Goal: Task Accomplishment & Management: Use online tool/utility

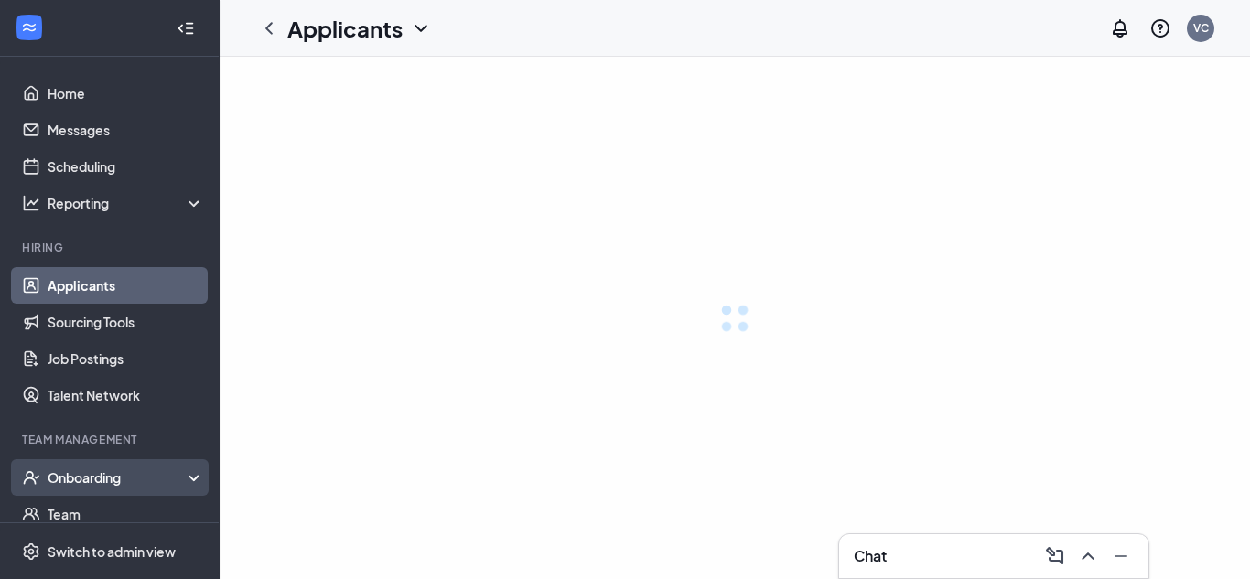
click at [101, 482] on div "Onboarding" at bounding box center [126, 478] width 157 height 18
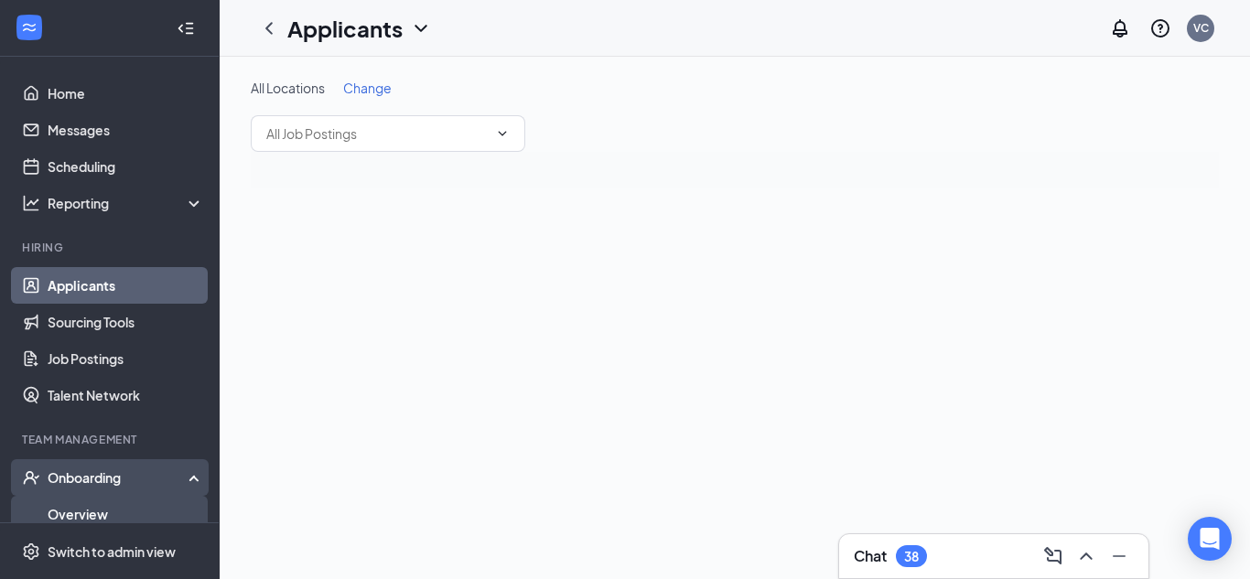
click at [111, 501] on link "Overview" at bounding box center [126, 514] width 157 height 37
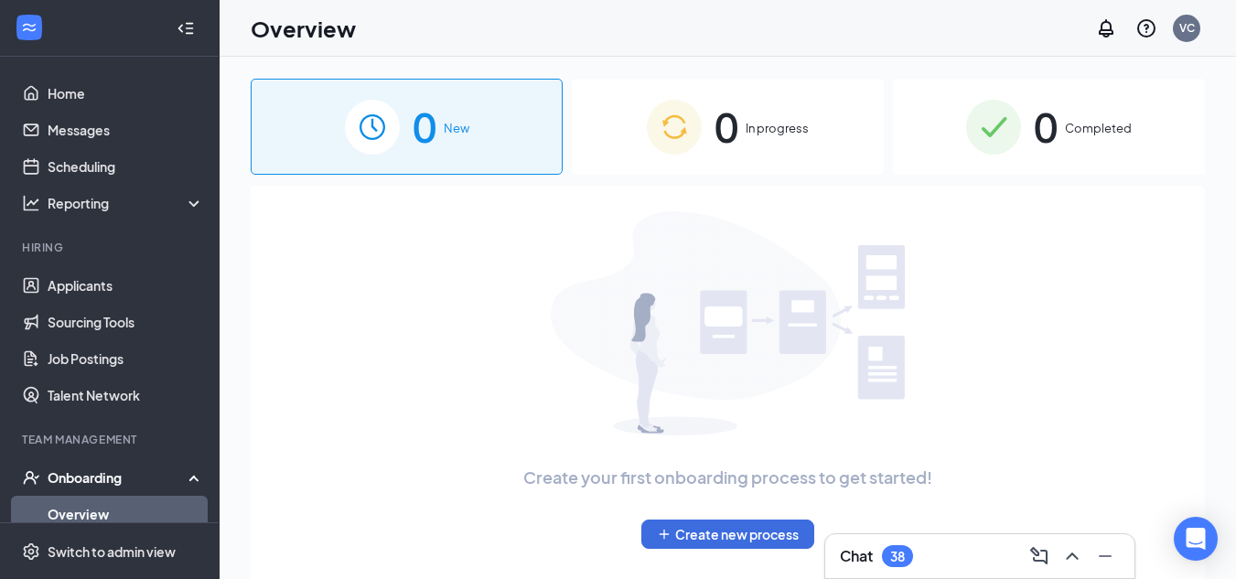
click at [907, 126] on div "0 Completed" at bounding box center [1049, 127] width 312 height 96
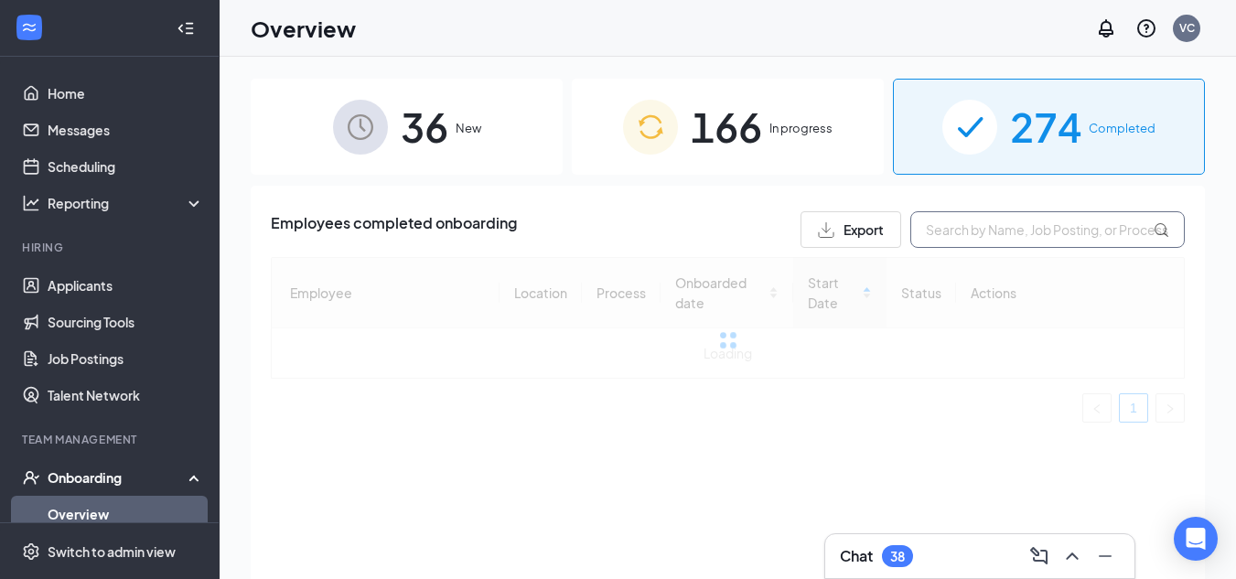
click at [1015, 219] on input "text" at bounding box center [1048, 229] width 275 height 37
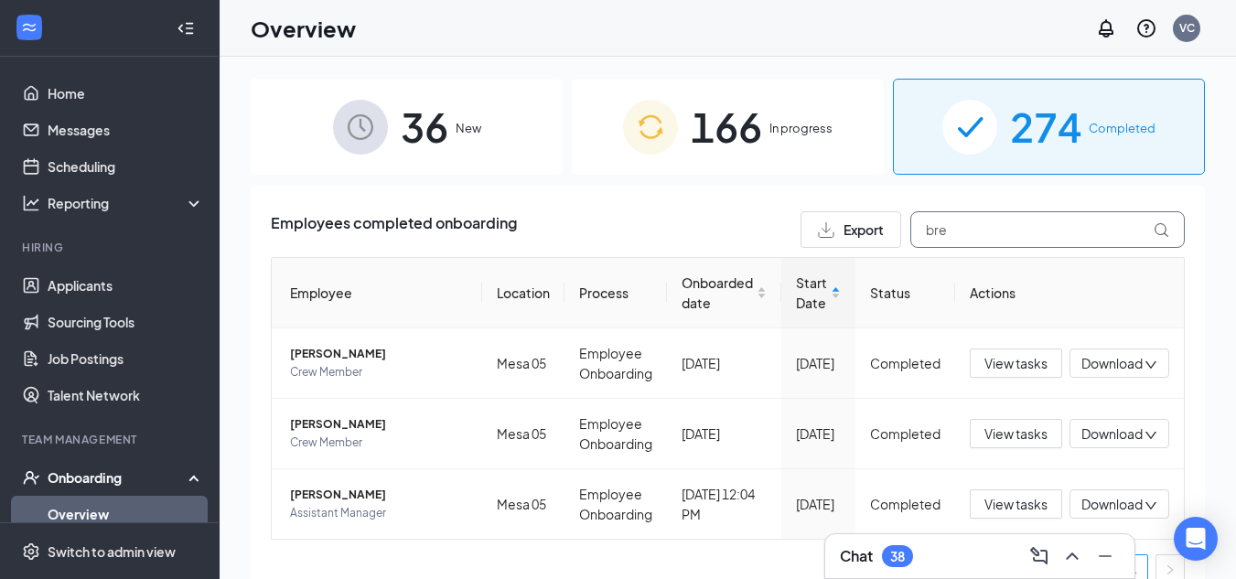
type input "bre"
click at [987, 514] on span "View tasks" at bounding box center [1016, 504] width 63 height 20
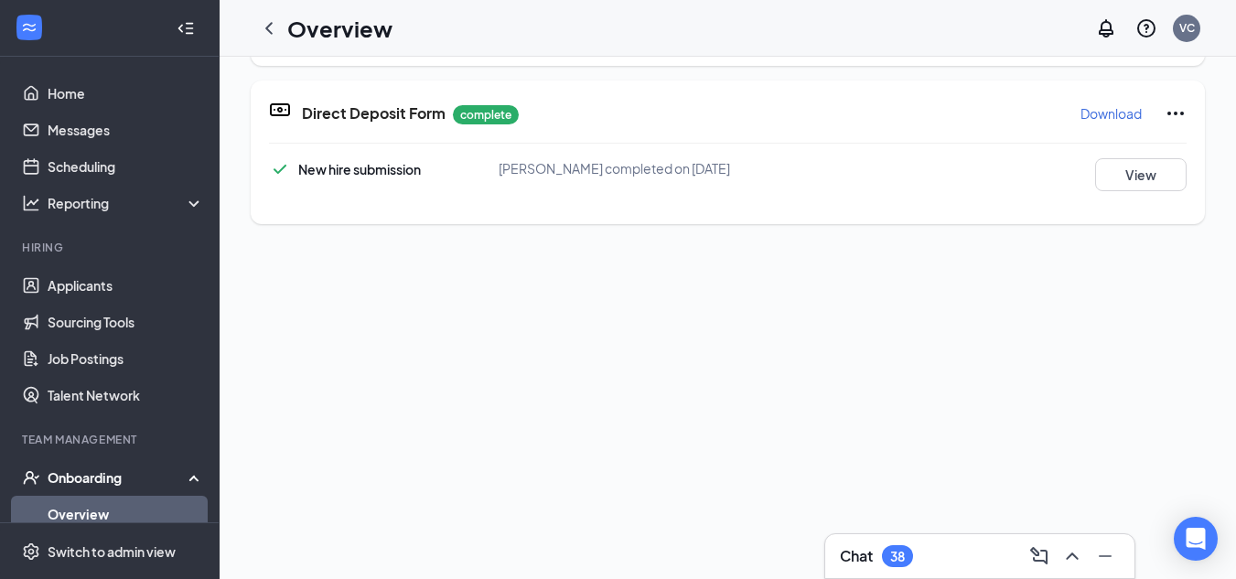
scroll to position [1087, 0]
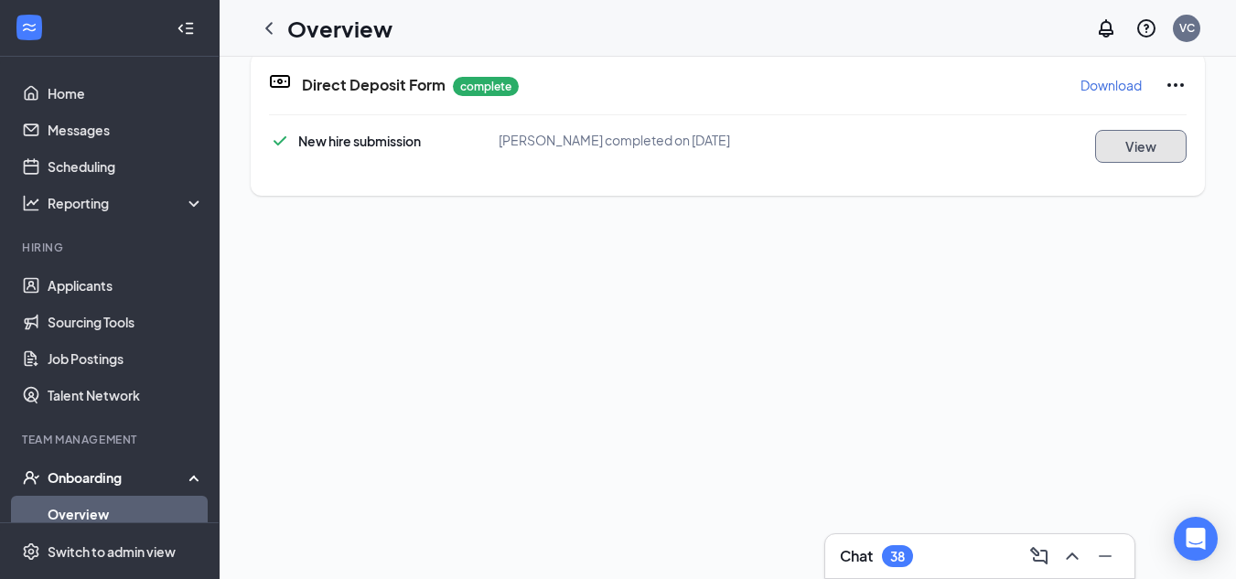
click at [1142, 155] on button "View" at bounding box center [1142, 146] width 92 height 33
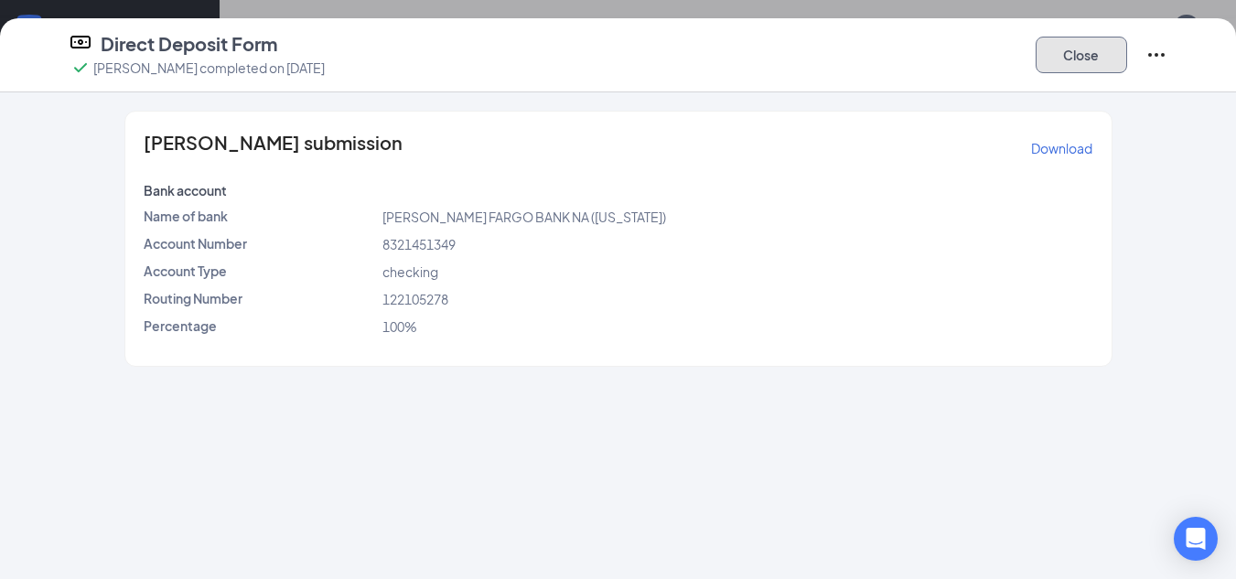
click at [1058, 59] on button "Close" at bounding box center [1082, 55] width 92 height 37
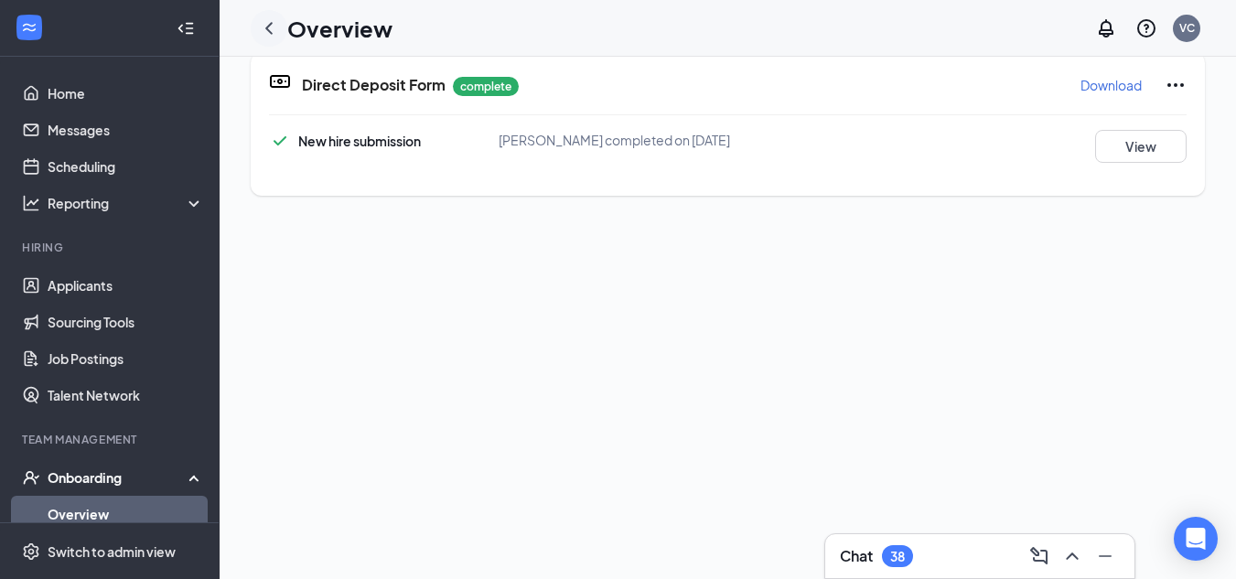
click at [267, 27] on icon "ChevronLeft" at bounding box center [268, 28] width 7 height 12
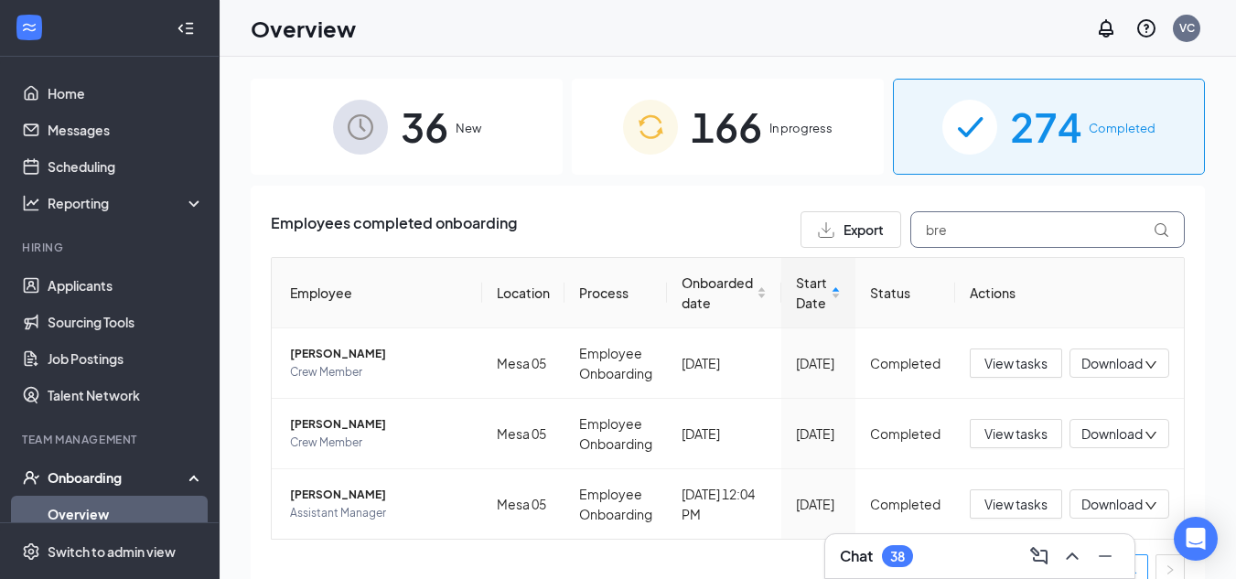
drag, startPoint x: 1003, startPoint y: 229, endPoint x: 794, endPoint y: 243, distance: 210.1
click at [809, 222] on div "Export bre" at bounding box center [993, 229] width 384 height 37
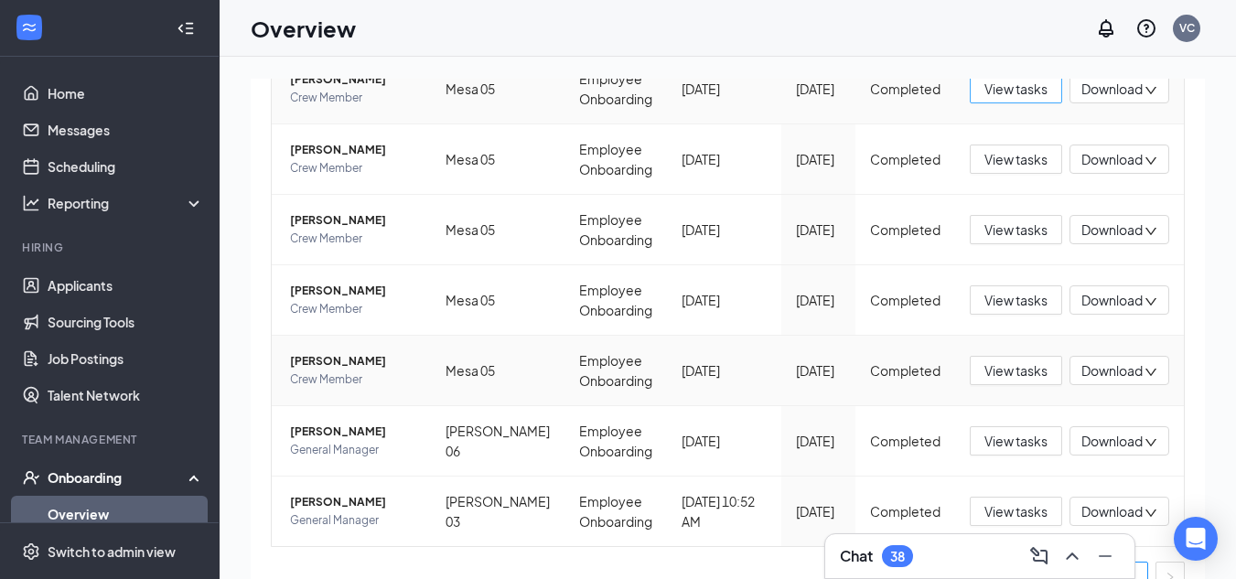
scroll to position [346, 0]
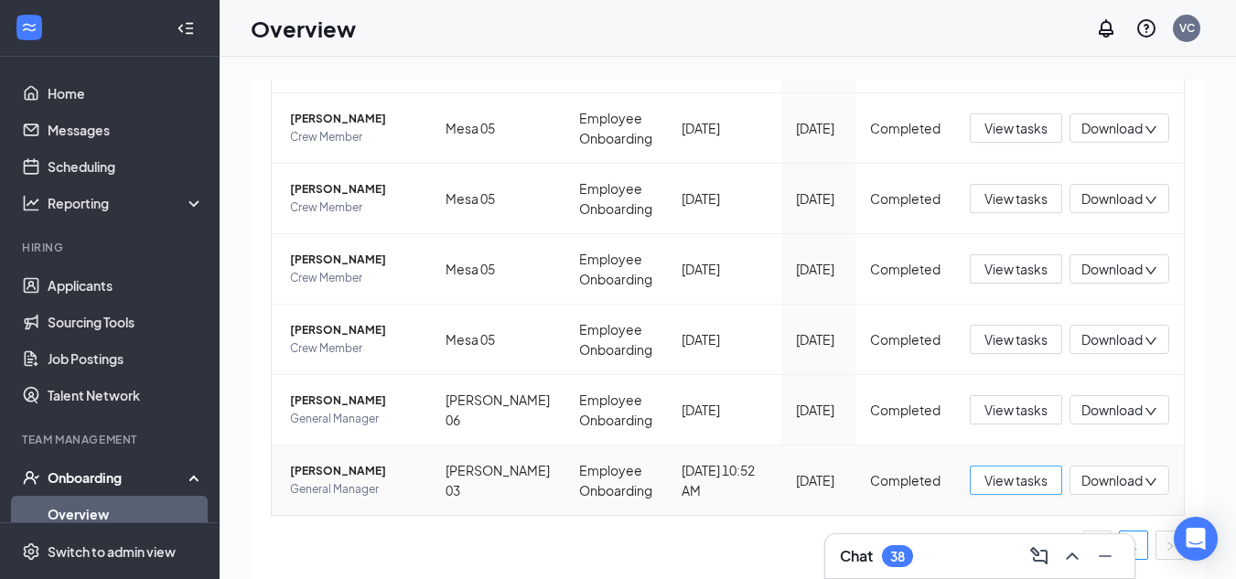
type input "[PERSON_NAME]"
click at [985, 479] on span "View tasks" at bounding box center [1016, 480] width 63 height 20
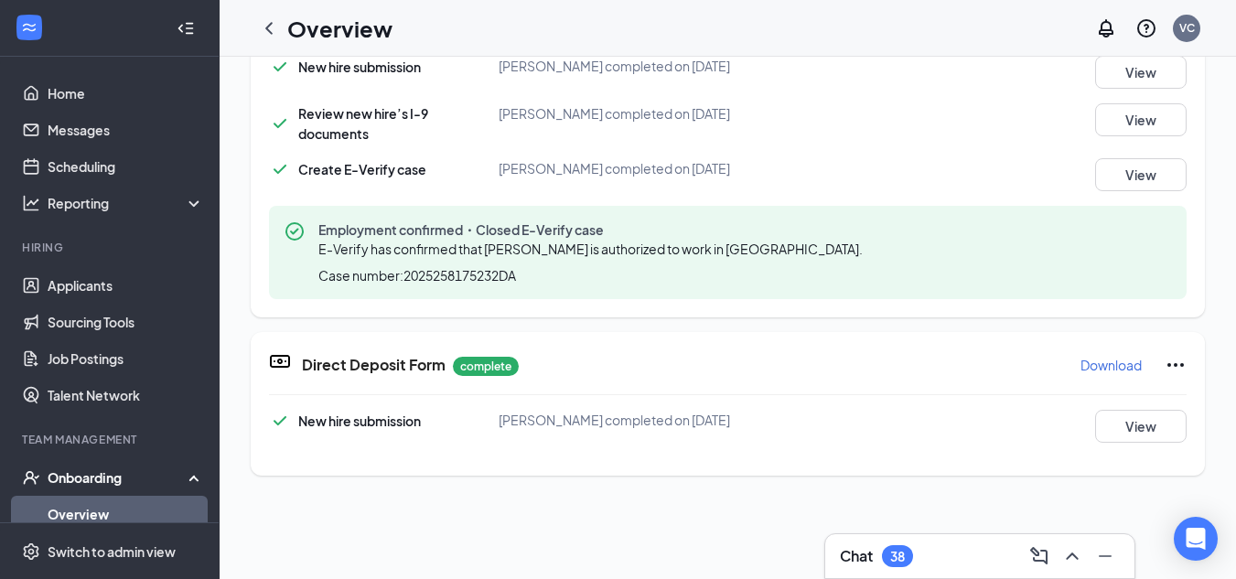
scroll to position [824, 0]
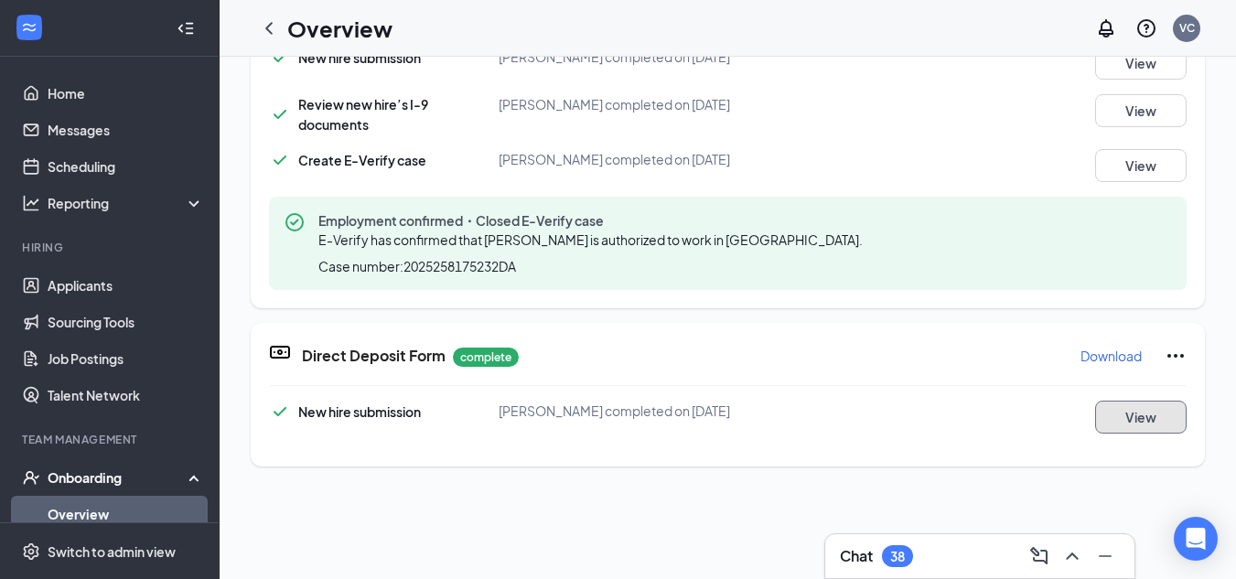
click at [1122, 420] on button "View" at bounding box center [1142, 417] width 92 height 33
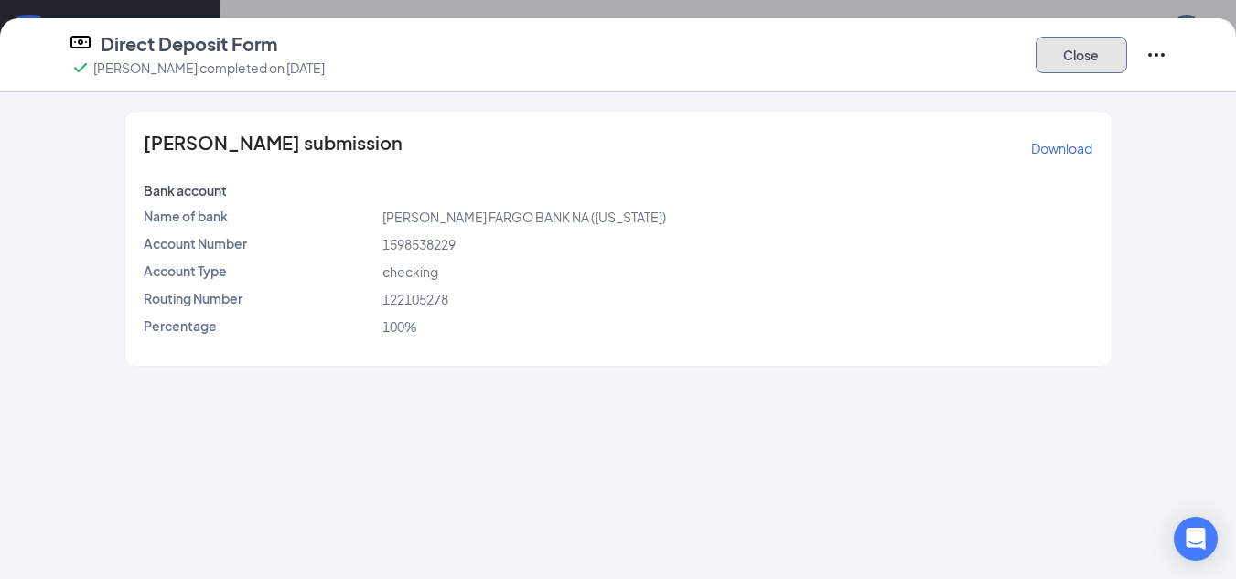
click at [1109, 49] on button "Close" at bounding box center [1082, 55] width 92 height 37
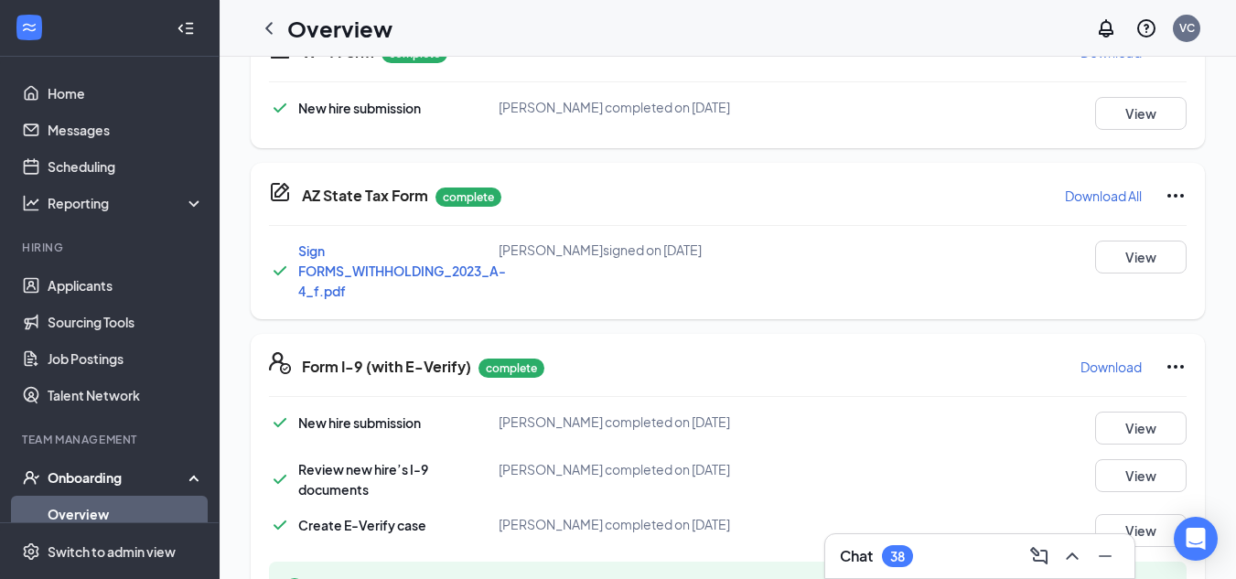
scroll to position [458, 0]
click at [259, 30] on icon "ChevronLeft" at bounding box center [269, 28] width 22 height 22
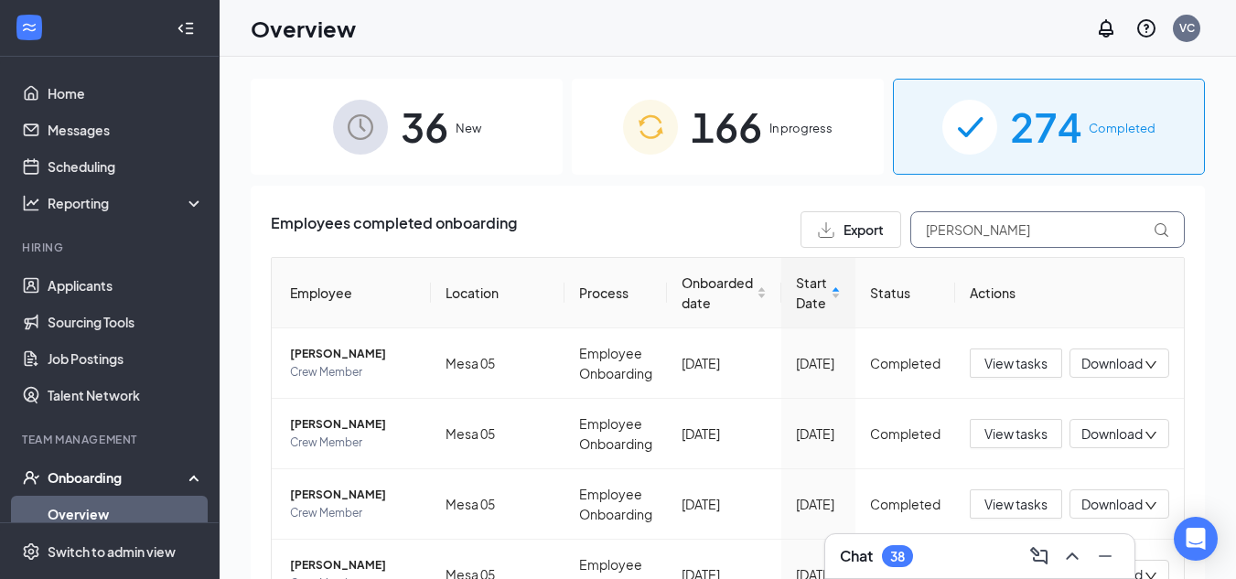
drag, startPoint x: 974, startPoint y: 226, endPoint x: 821, endPoint y: 256, distance: 155.8
click at [821, 256] on div "Employees completed onboarding Export [PERSON_NAME] Employee Location Process O…" at bounding box center [728, 545] width 914 height 669
type input "z"
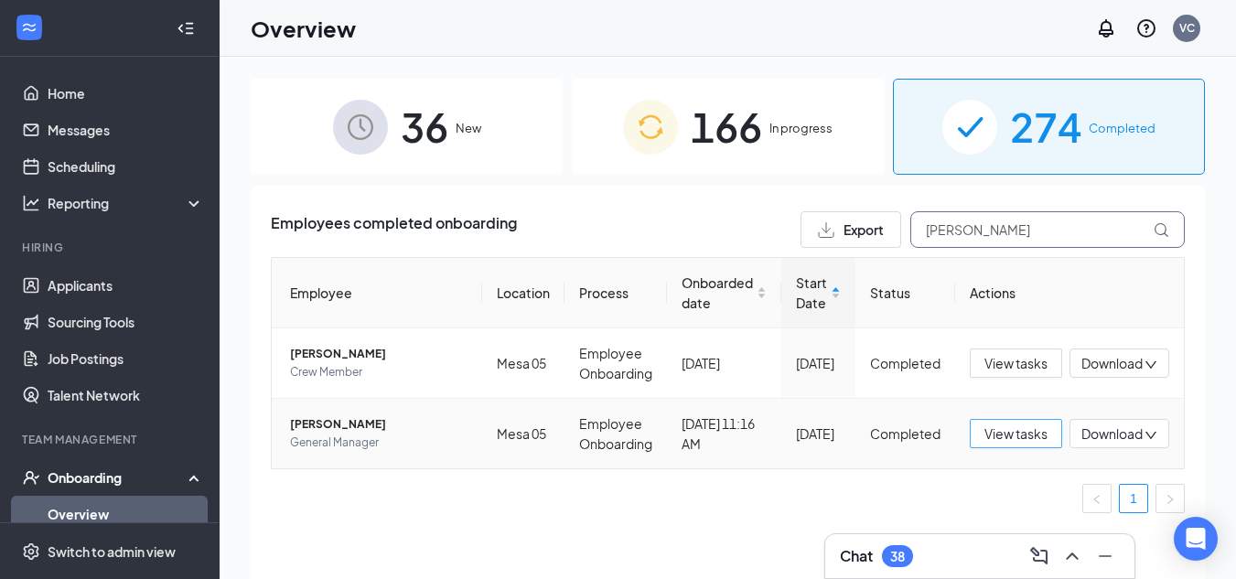
type input "[PERSON_NAME]"
click at [1020, 435] on span "View tasks" at bounding box center [1016, 434] width 63 height 20
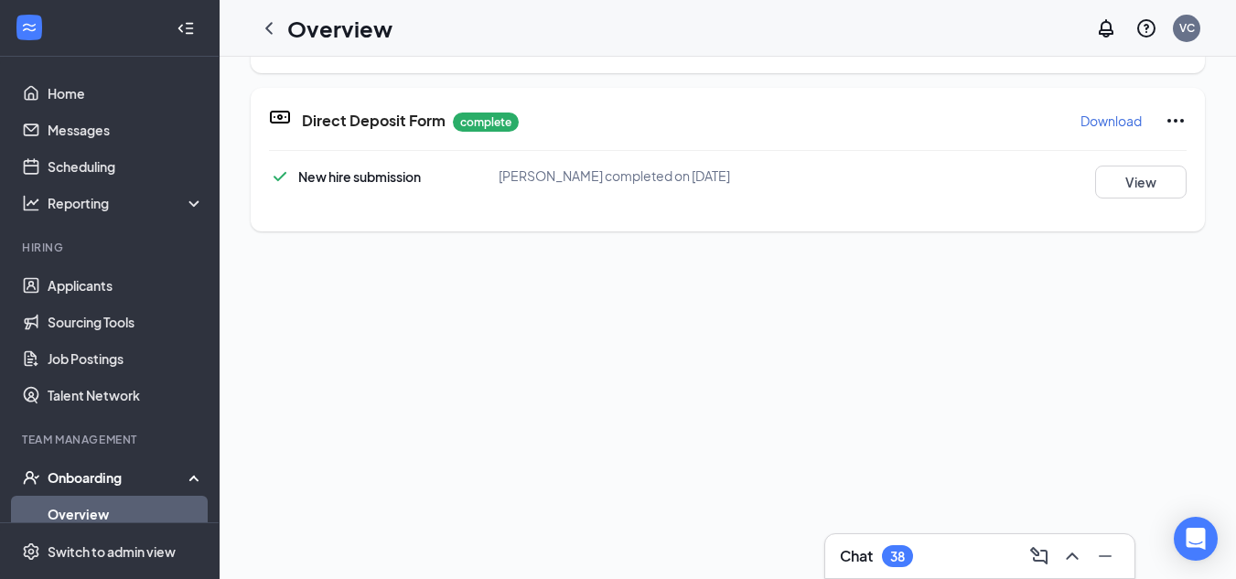
scroll to position [1087, 0]
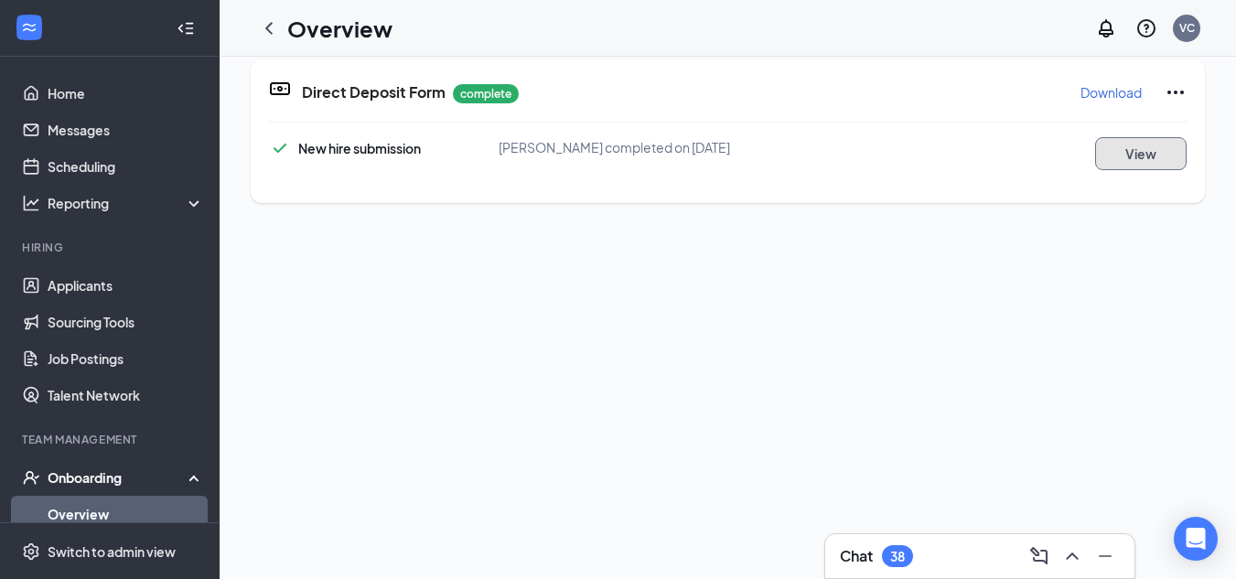
click at [1129, 154] on button "View" at bounding box center [1142, 153] width 92 height 33
